Goal: Task Accomplishment & Management: Manage account settings

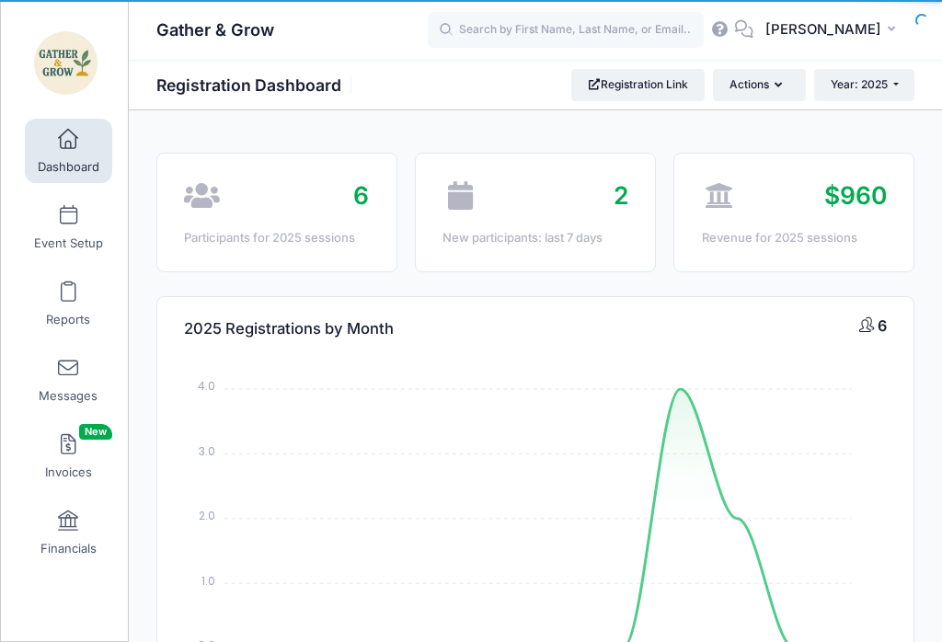
select select
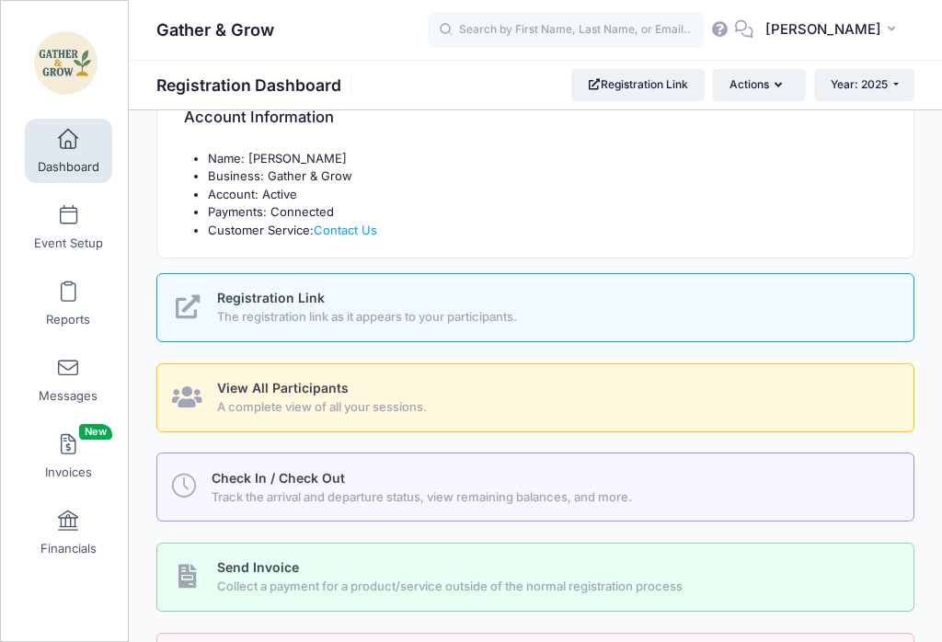
scroll to position [647, 0]
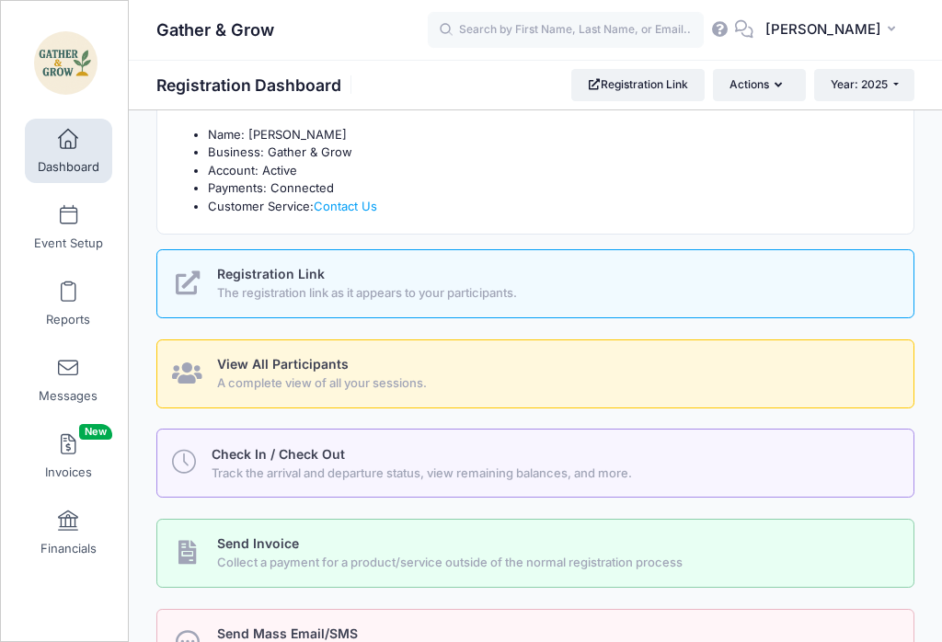
click at [603, 464] on span "Track the arrival and departure status, view remaining balances, and more." at bounding box center [551, 473] width 681 height 18
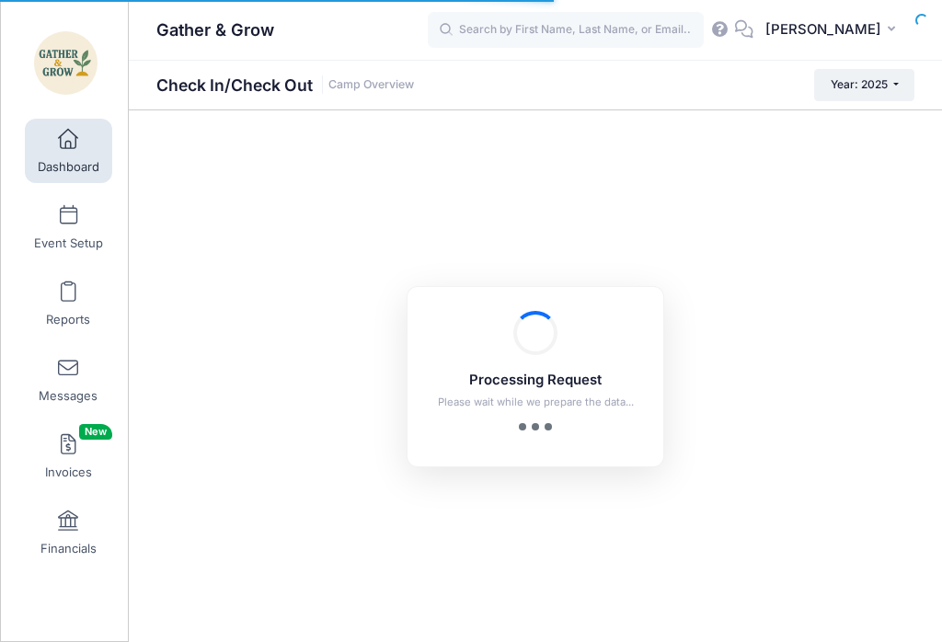
checkbox input "true"
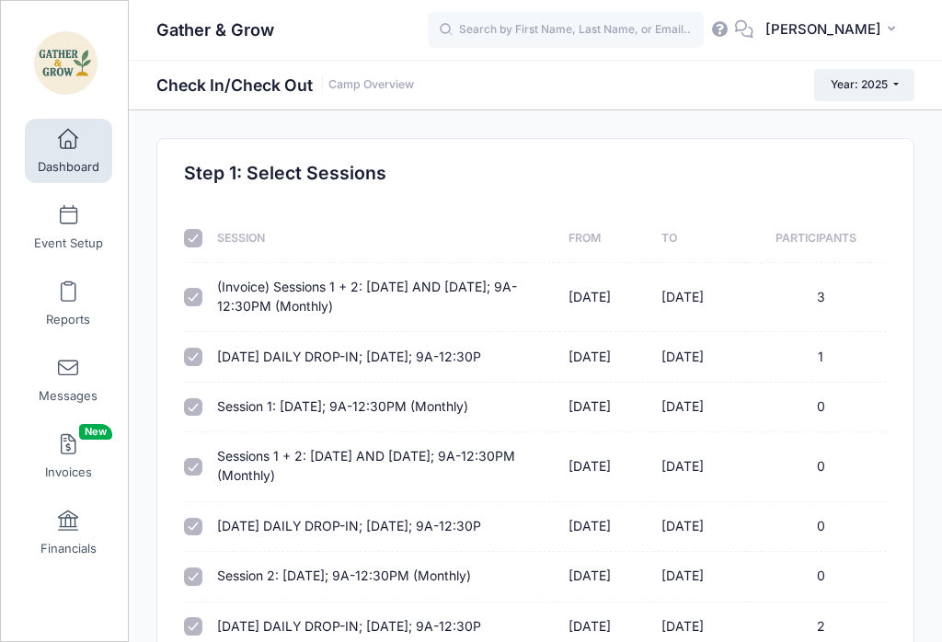
click at [193, 242] on input "checkbox" at bounding box center [193, 238] width 18 height 18
checkbox input "false"
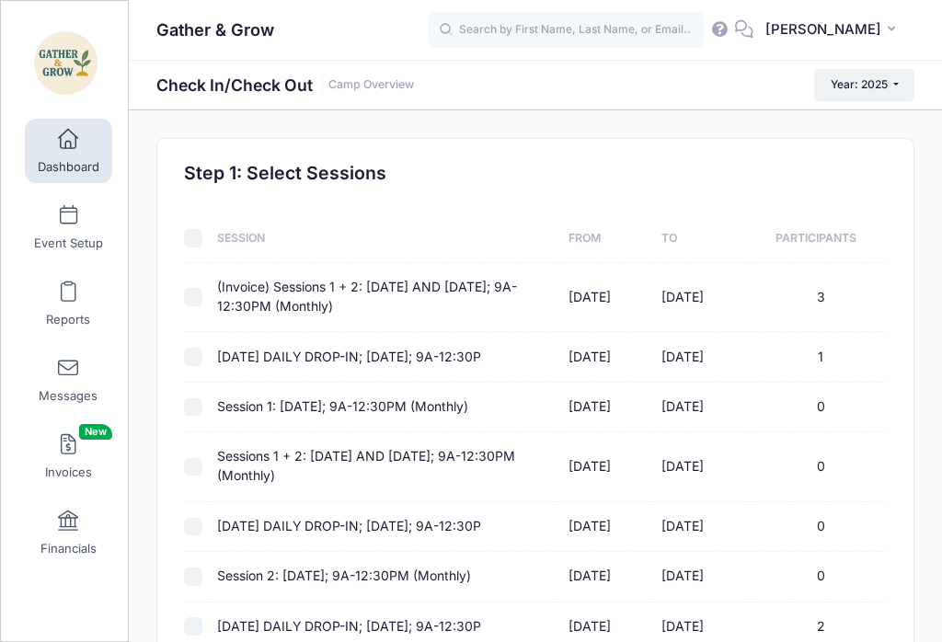
checkbox input "false"
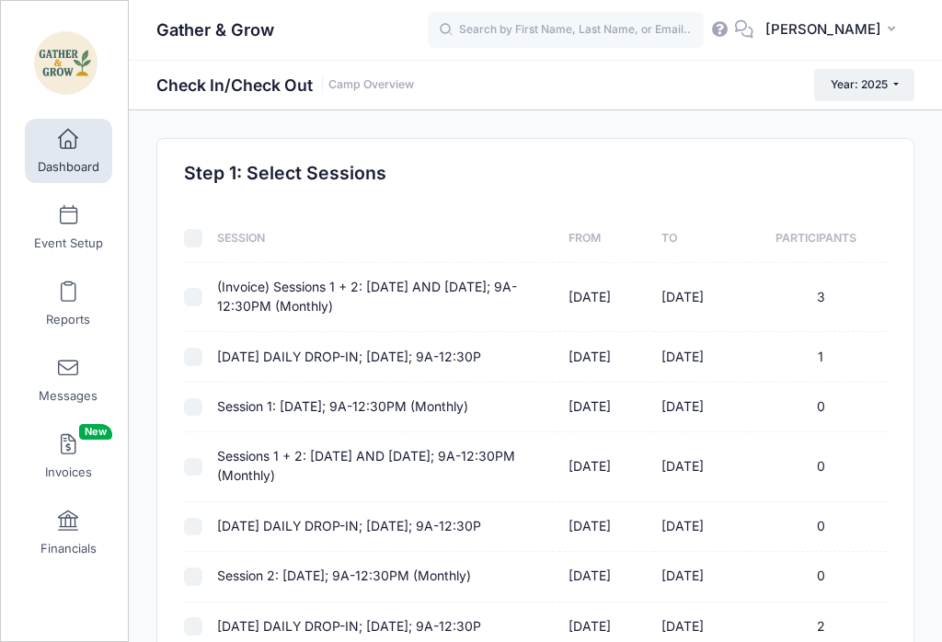
checkbox input "false"
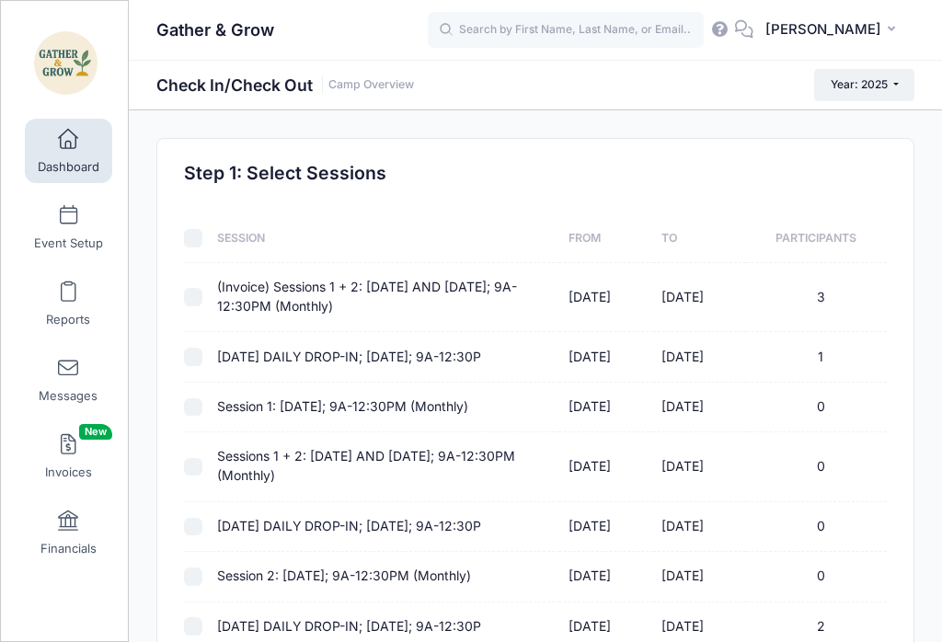
checkbox input "false"
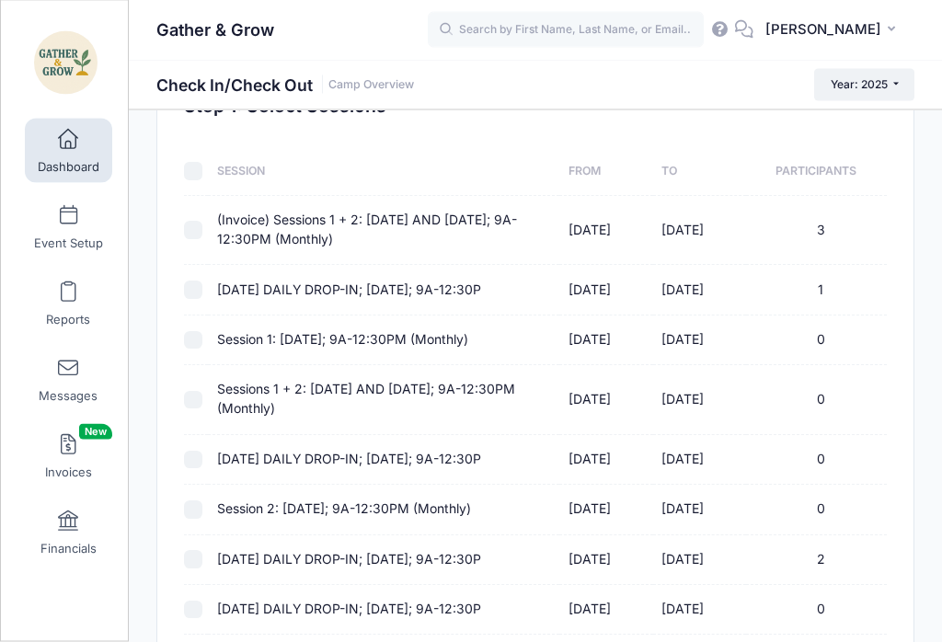
scroll to position [67, 0]
click at [179, 239] on div "Step 1: Select Sessions Session From To Participants (Invoice) Sessions 1 + 2: …" at bounding box center [536, 536] width 720 height 881
click at [197, 237] on input "checkbox" at bounding box center [193, 230] width 18 height 18
checkbox input "true"
click at [200, 558] on input "checkbox" at bounding box center [193, 559] width 18 height 18
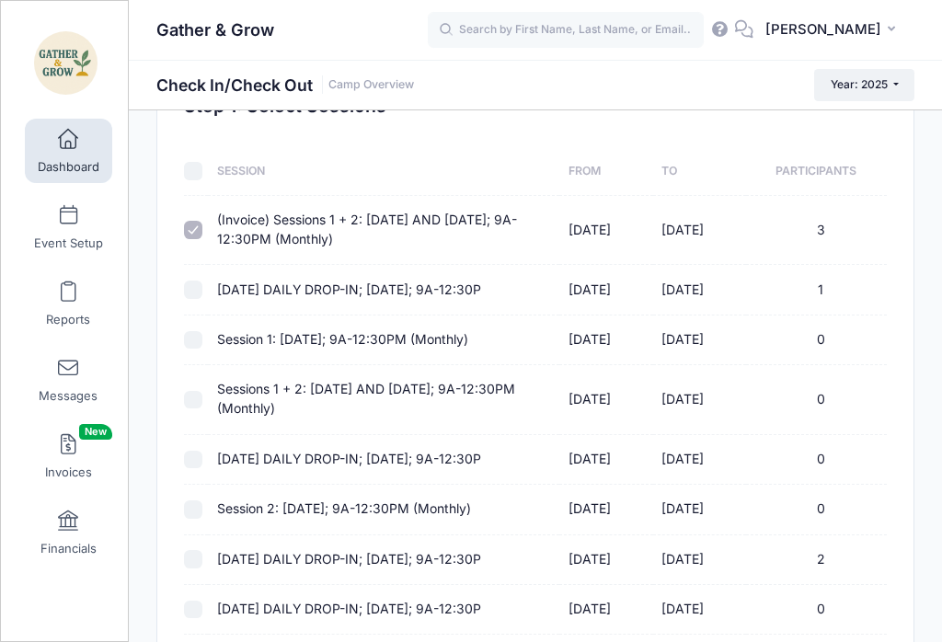
checkbox input "true"
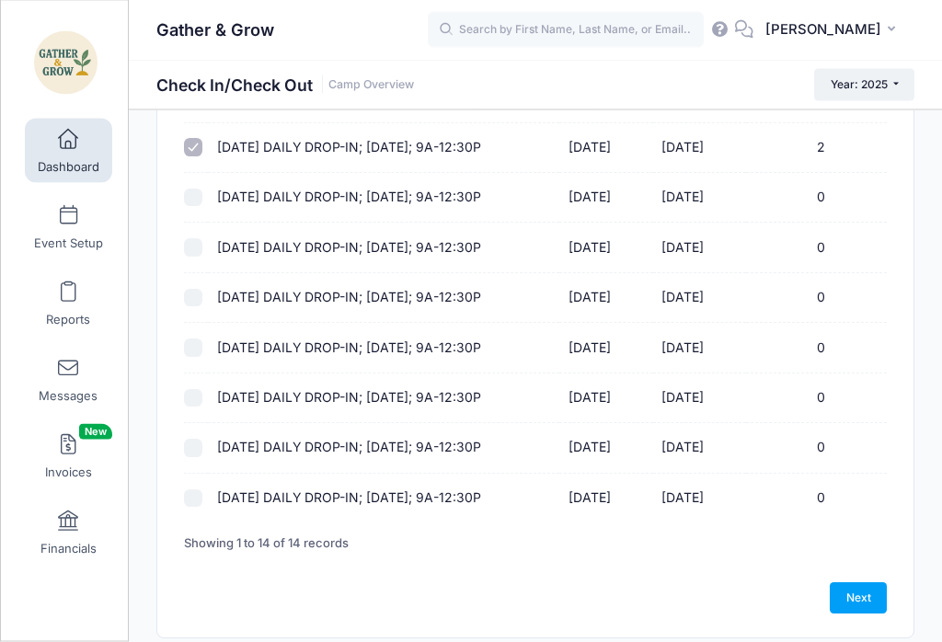
scroll to position [517, 0]
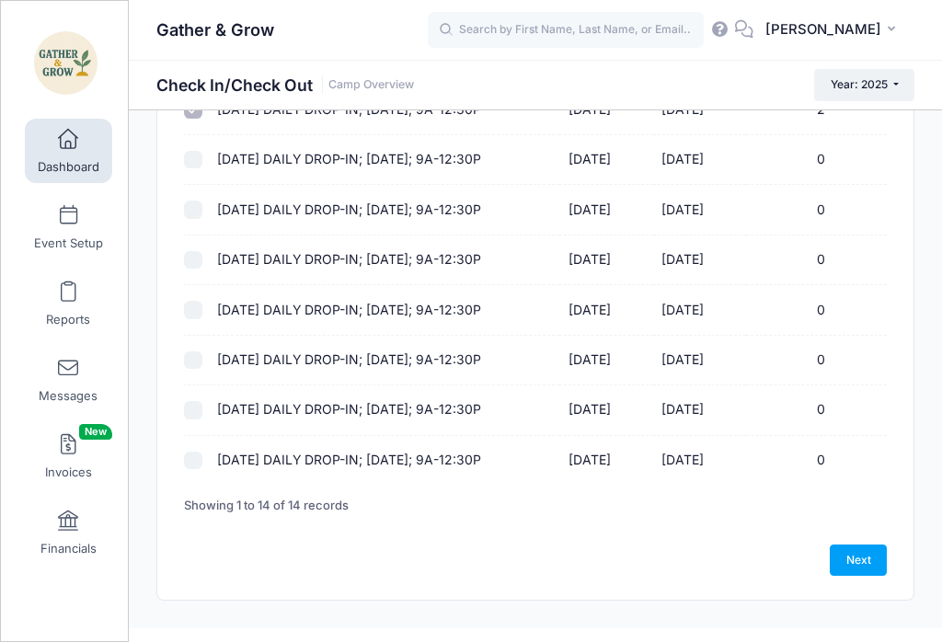
click at [857, 559] on link "Next" at bounding box center [857, 559] width 57 height 31
select select "10"
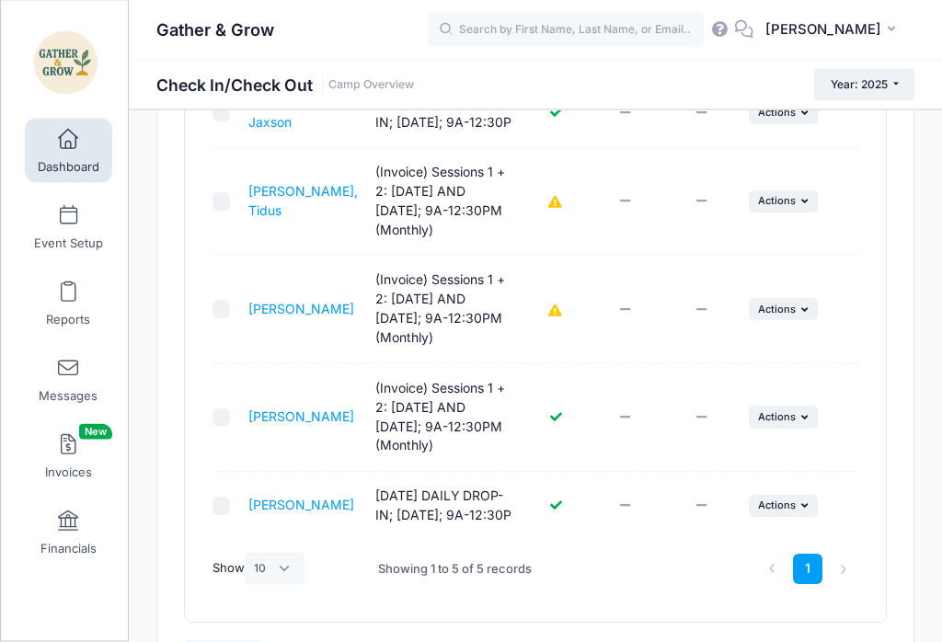
scroll to position [317, 0]
click at [239, 447] on td at bounding box center [225, 416] width 27 height 108
click at [203, 442] on div "10/06/2025 Filter Filter Options Check In/Out Status: Not Checked In Checked In…" at bounding box center [535, 290] width 701 height 661
click at [203, 441] on div "10/06/2025 Filter Filter Options Check In/Out Status: Not Checked In Checked In…" at bounding box center [535, 290] width 701 height 661
click at [208, 428] on div "10/06/2025 Filter Filter Options Check In/Out Status: Not Checked In Checked In…" at bounding box center [535, 290] width 701 height 661
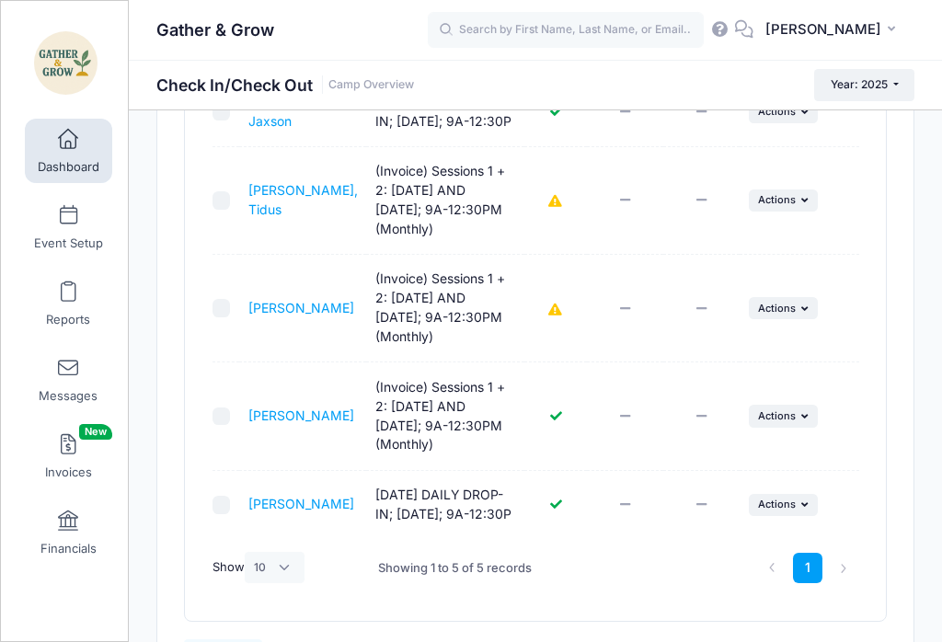
click at [194, 425] on div "10/06/2025 Filter Filter Options Check In/Out Status: Not Checked In Checked In…" at bounding box center [535, 290] width 701 height 661
click at [223, 426] on input "checkbox" at bounding box center [221, 416] width 18 height 18
checkbox input "true"
click at [794, 427] on button "... Actions" at bounding box center [783, 416] width 70 height 22
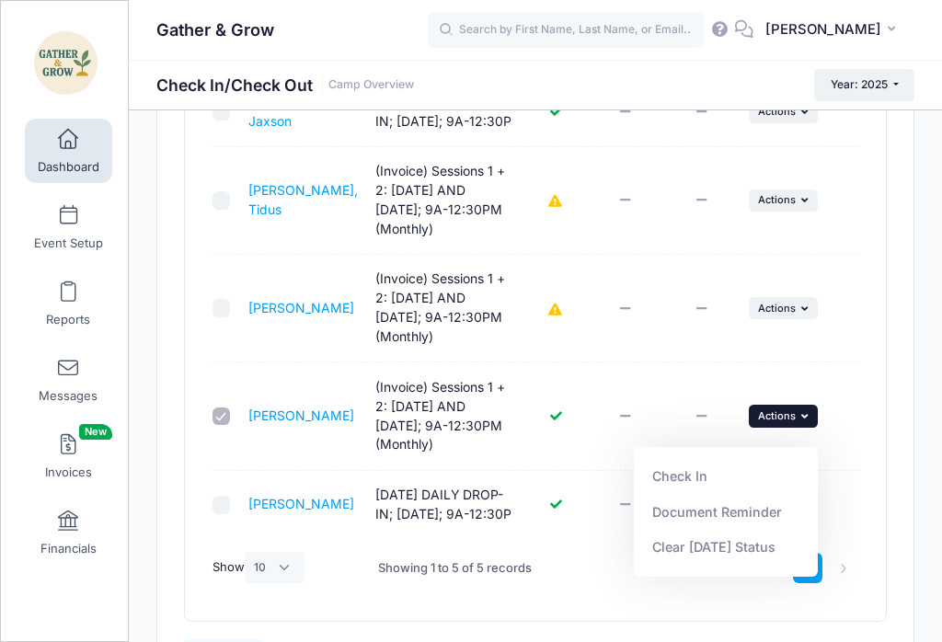
click at [738, 485] on link "Check In" at bounding box center [726, 476] width 166 height 35
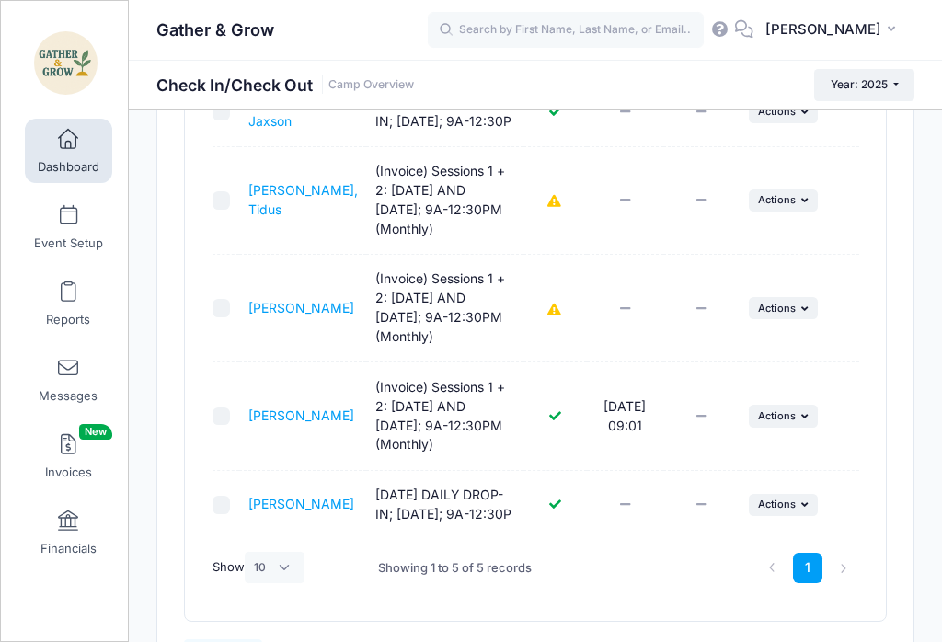
click at [240, 254] on td "Duarte, Tidus (Invoice) Sessions 1 + 2: Monday AND Wednesday; 9A-12:30PM (Month…" at bounding box center [303, 201] width 128 height 108
click at [228, 210] on input "checkbox" at bounding box center [221, 200] width 18 height 18
checkbox input "true"
click at [190, 253] on div "10/06/2025 Filter Filter Options Check In/Out Status: Not Checked In Checked In…" at bounding box center [535, 290] width 701 height 661
click at [190, 252] on div "10/06/2025 Filter Filter Options Check In/Out Status: Not Checked In Checked In…" at bounding box center [535, 290] width 701 height 661
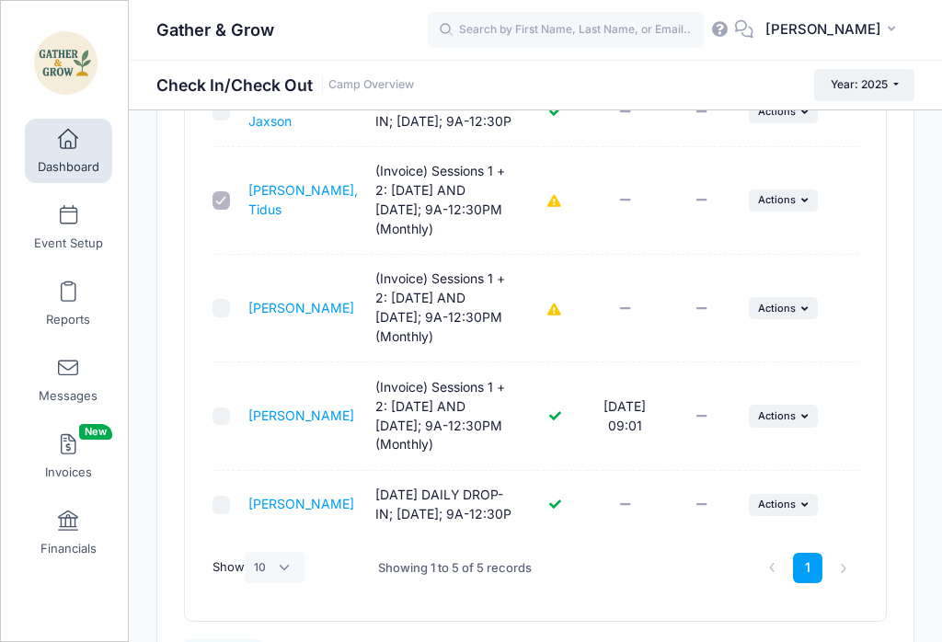
click at [808, 205] on icon "button" at bounding box center [806, 200] width 11 height 10
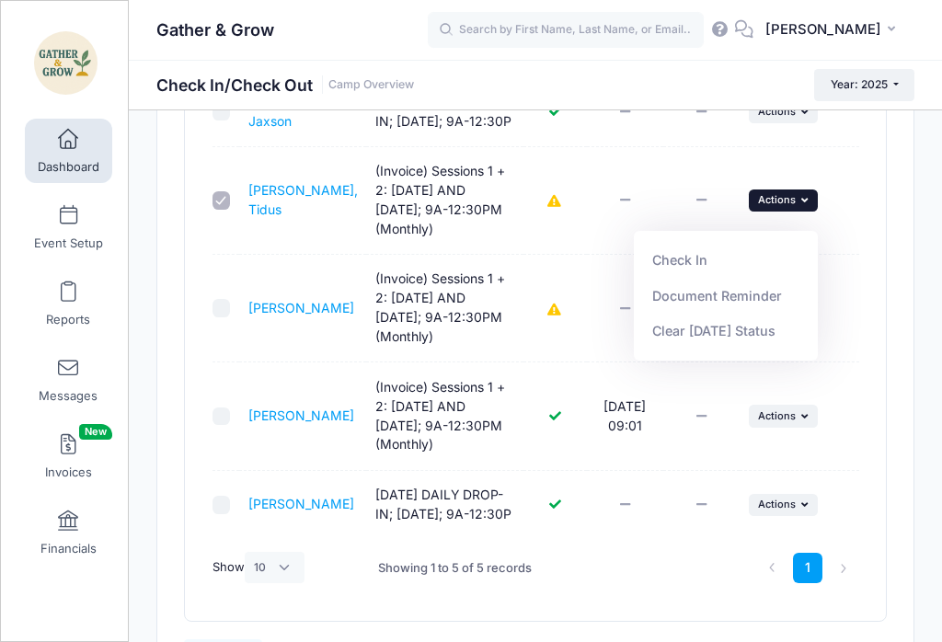
click at [694, 263] on link "Check In" at bounding box center [726, 260] width 166 height 35
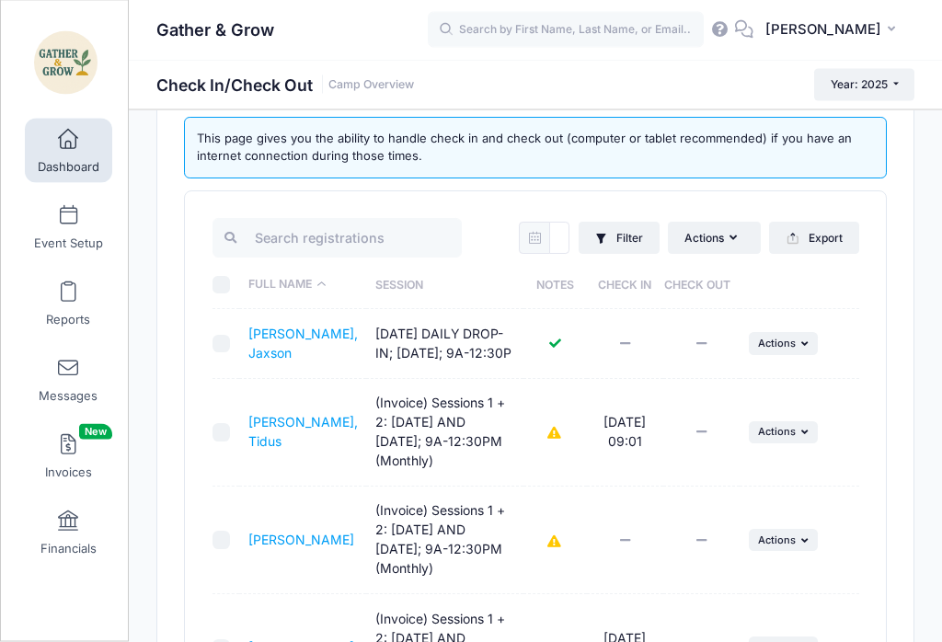
scroll to position [96, 0]
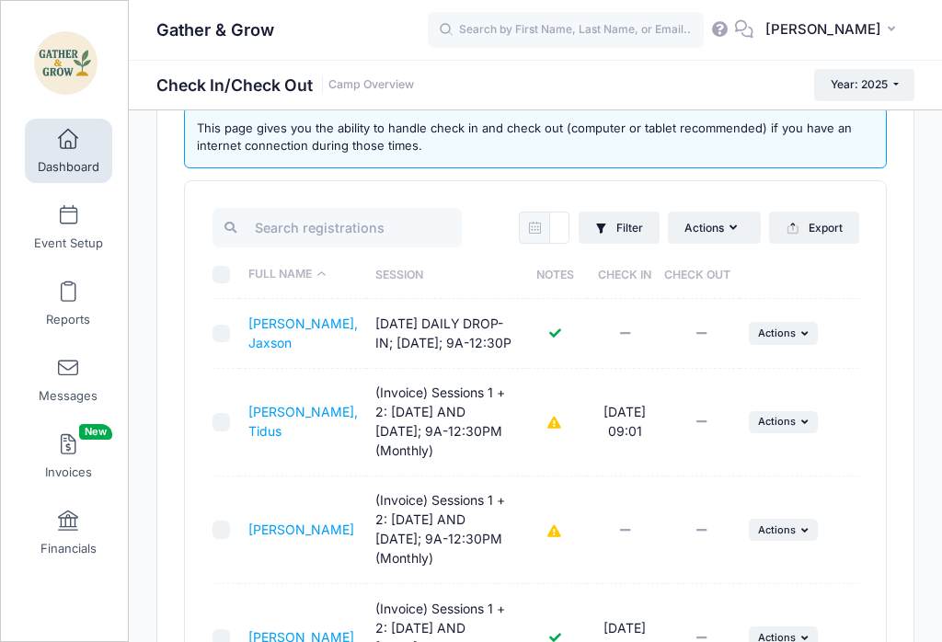
click at [228, 343] on input "checkbox" at bounding box center [221, 334] width 18 height 18
checkbox input "true"
click at [785, 339] on span "Actions" at bounding box center [777, 332] width 38 height 13
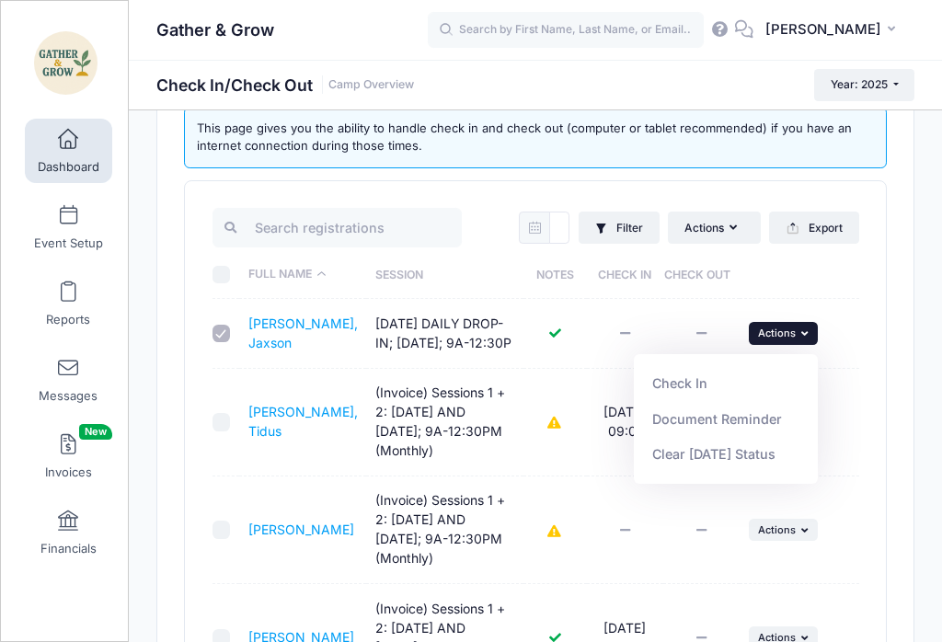
click at [674, 383] on link "Check In" at bounding box center [726, 383] width 166 height 35
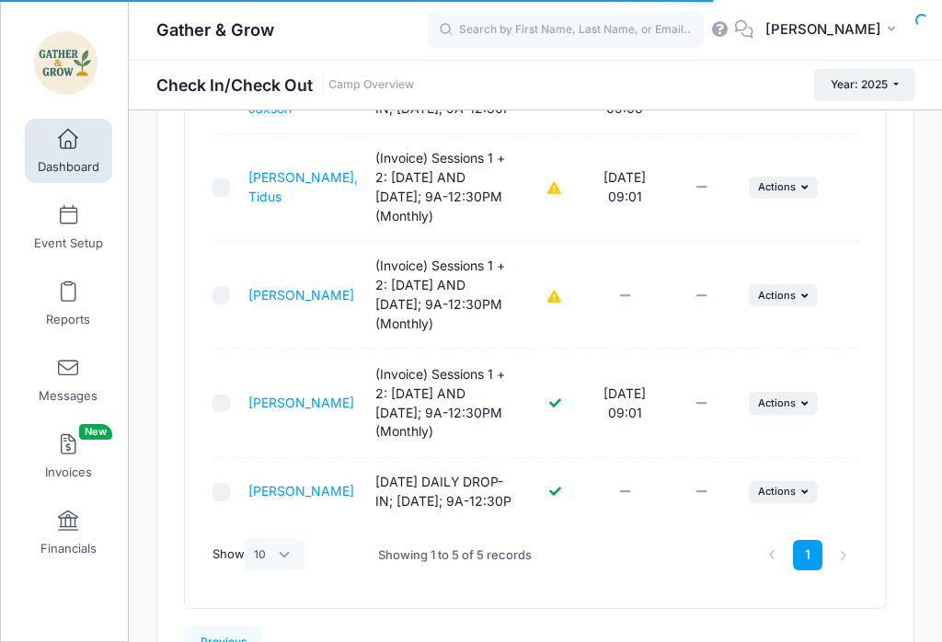
scroll to position [337, 0]
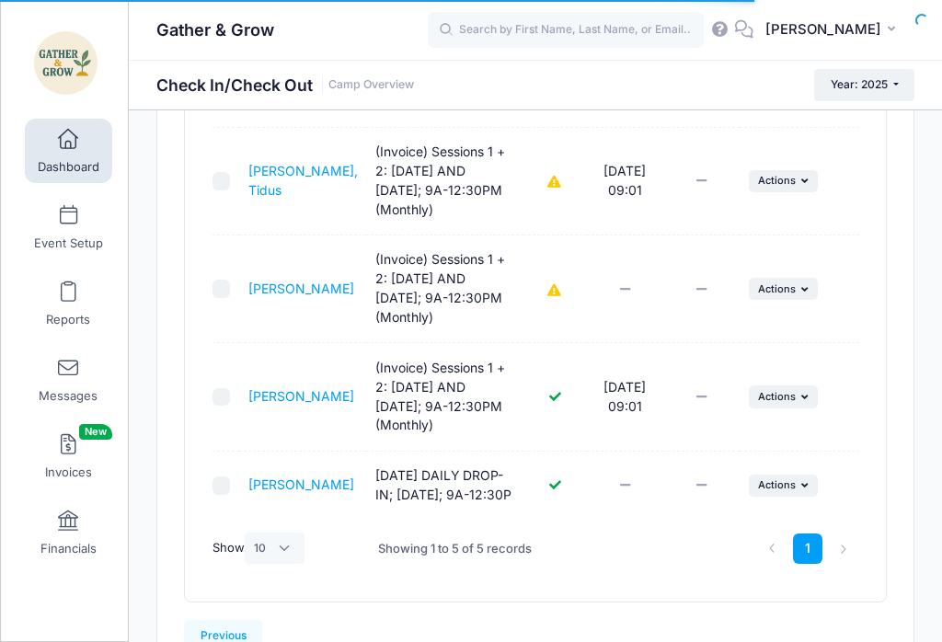
click at [218, 495] on input "checkbox" at bounding box center [221, 485] width 18 height 18
checkbox input "true"
click at [788, 491] on span "Actions" at bounding box center [777, 484] width 38 height 13
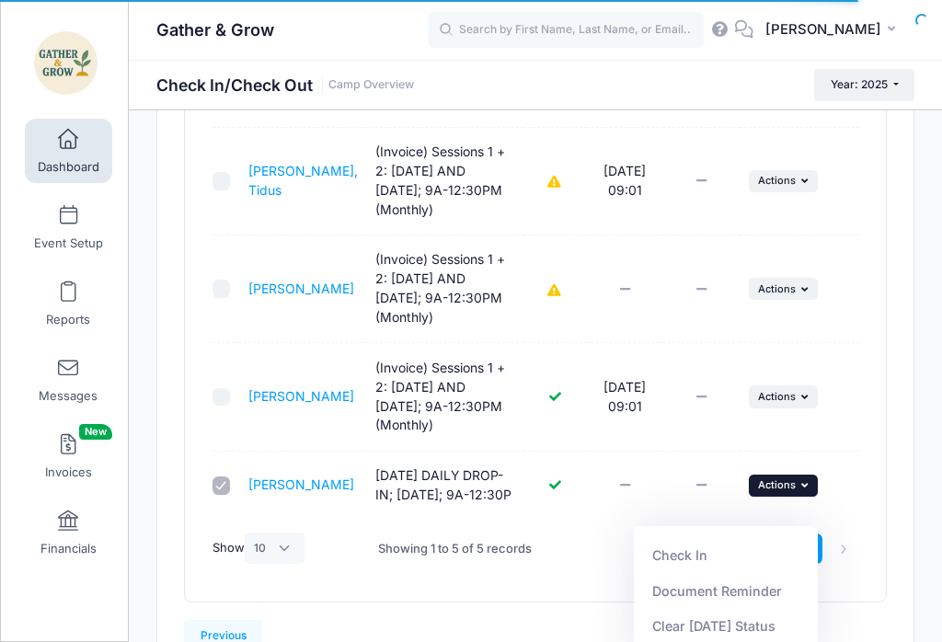
click at [688, 556] on link "Check In" at bounding box center [726, 555] width 166 height 35
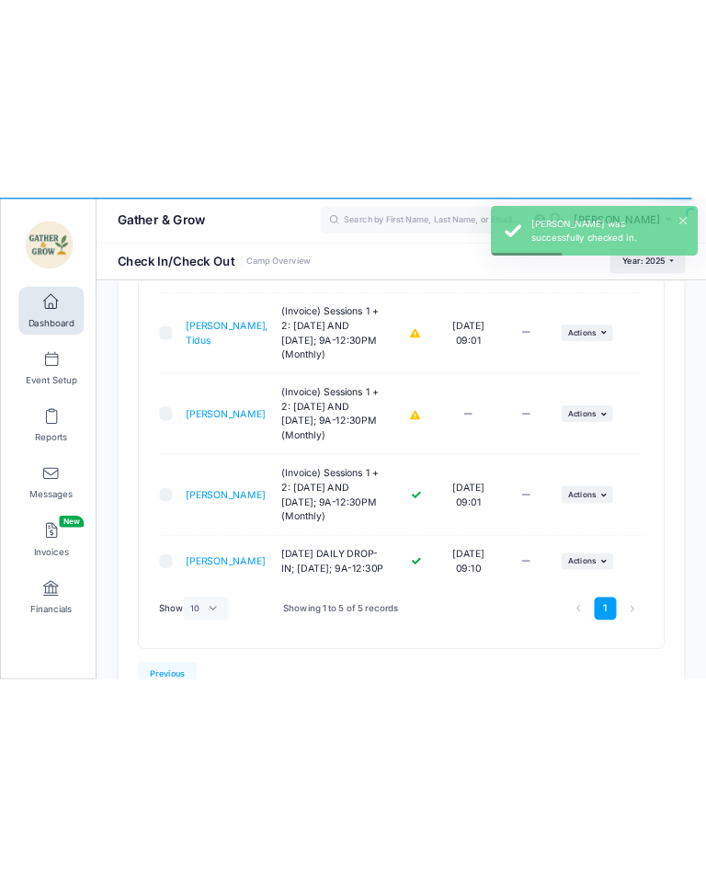
scroll to position [0, 0]
